Goal: Task Accomplishment & Management: Manage account settings

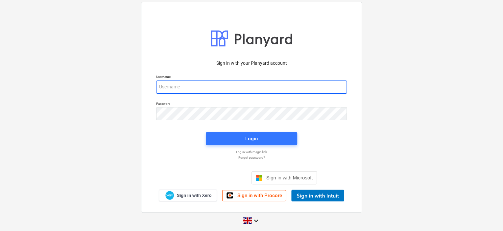
click at [223, 86] on input "email" at bounding box center [251, 87] width 191 height 13
click at [209, 85] on input "email" at bounding box center [251, 87] width 191 height 13
type input "[EMAIL_ADDRESS][DOMAIN_NAME]"
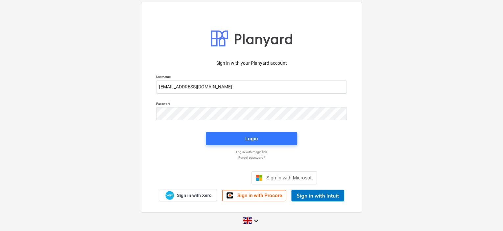
click at [107, 153] on div "Sign in with your Planyard account Username [EMAIL_ADDRESS][DOMAIN_NAME] Passwo…" at bounding box center [251, 115] width 503 height 237
click at [228, 129] on div "Login" at bounding box center [251, 138] width 99 height 21
click at [225, 137] on span "Login" at bounding box center [252, 138] width 76 height 9
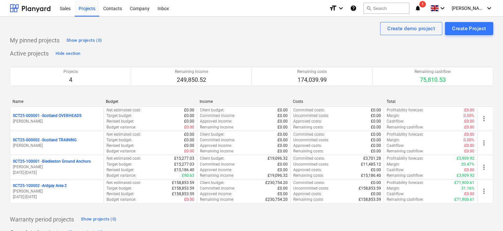
click at [224, 38] on div "My pinned projects Show projects (0)" at bounding box center [251, 40] width 483 height 11
click at [138, 9] on div "Company" at bounding box center [140, 8] width 28 height 17
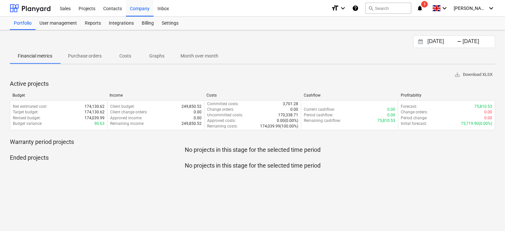
click at [170, 30] on div "[DATE] Press the down arrow key to interact with the calendar and select a date…" at bounding box center [252, 130] width 505 height 201
click at [169, 26] on div "Settings" at bounding box center [170, 23] width 25 height 13
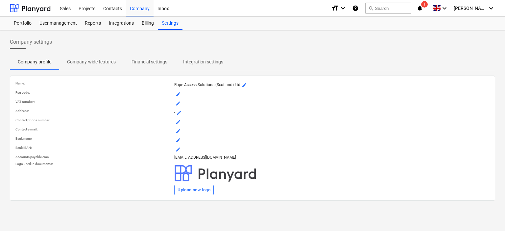
click at [148, 61] on p "Financial settings" at bounding box center [149, 62] width 36 height 7
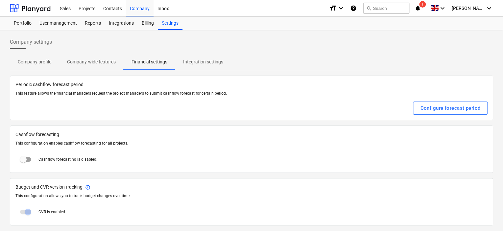
click at [36, 58] on span "Company profile" at bounding box center [34, 62] width 49 height 11
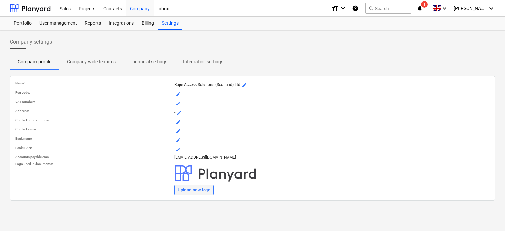
click at [196, 190] on div "Upload new logo" at bounding box center [193, 190] width 33 height 8
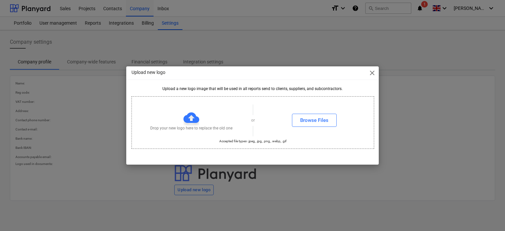
click at [370, 71] on span "close" at bounding box center [372, 73] width 8 height 8
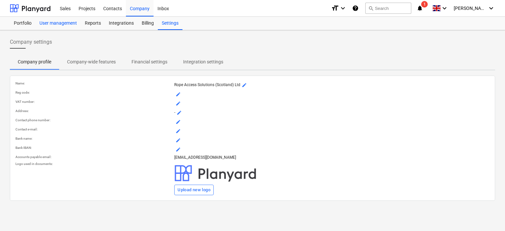
click at [53, 24] on div "User management" at bounding box center [57, 23] width 45 height 13
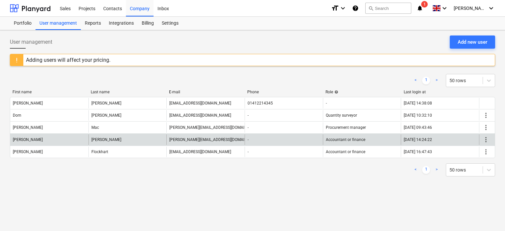
click at [489, 138] on span "more_vert" at bounding box center [486, 140] width 8 height 8
